Goal: Transaction & Acquisition: Purchase product/service

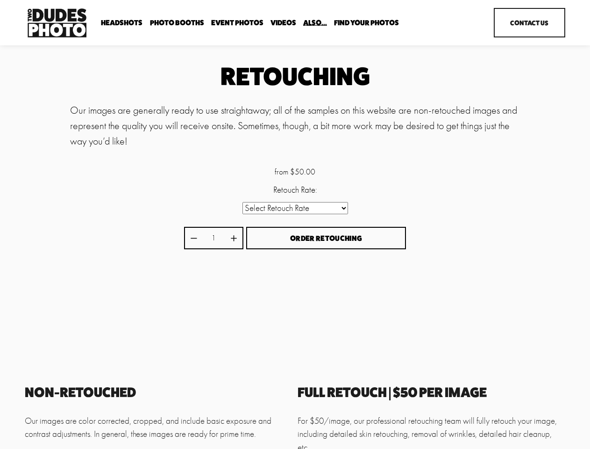
click at [295, 209] on select "Select Retouch Rate Individual Rate ($50/image) 4 Images ($150) 8 Images ($200)" at bounding box center [296, 208] width 106 height 12
click at [234, 239] on icon "Increase quantity by 1" at bounding box center [234, 238] width 6 height 6
type input "2"
click at [326, 239] on span "Order Retouching" at bounding box center [326, 238] width 72 height 9
